Goal: Use online tool/utility: Utilize a website feature to perform a specific function

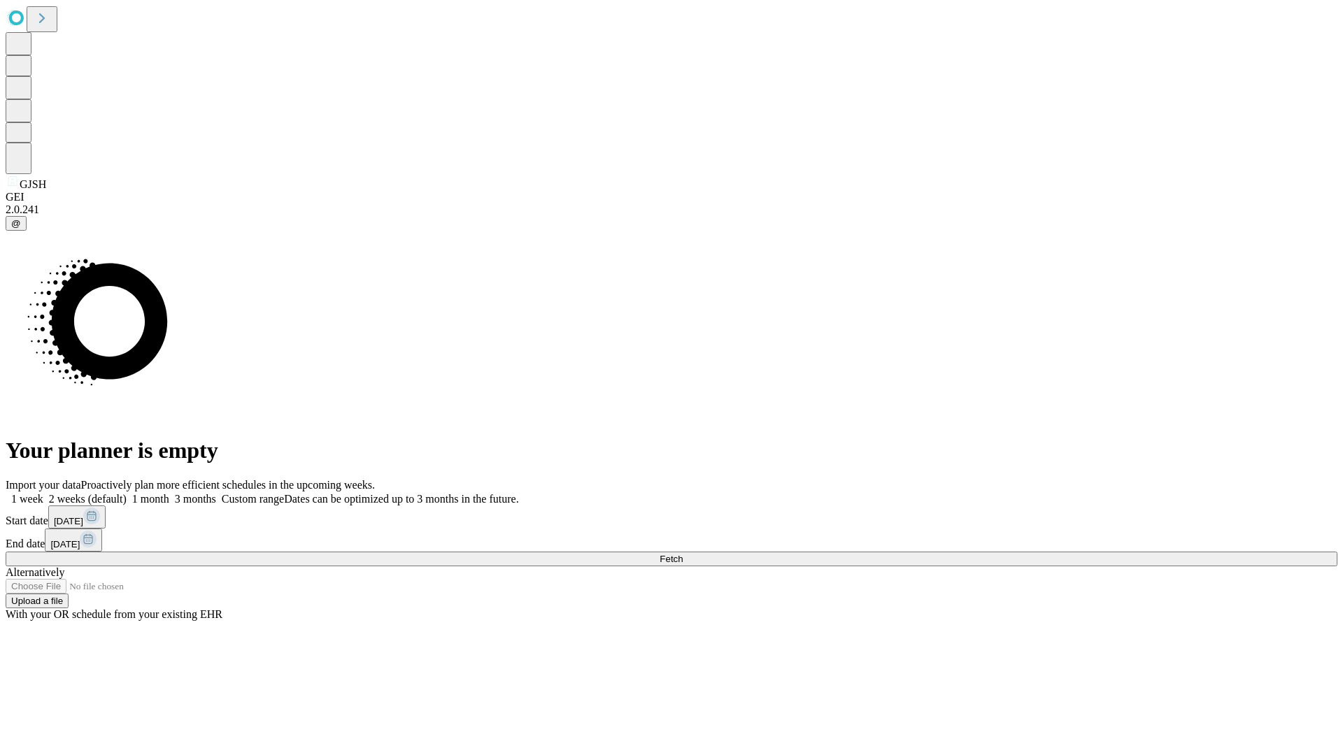
click at [683, 554] on span "Fetch" at bounding box center [671, 559] width 23 height 10
